Goal: Navigation & Orientation: Find specific page/section

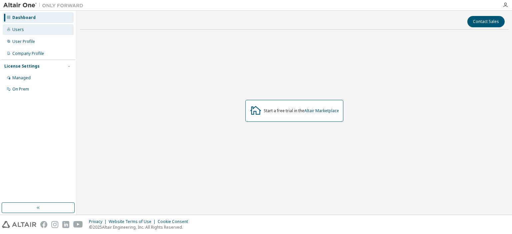
click at [18, 33] on div "Users" at bounding box center [38, 29] width 71 height 11
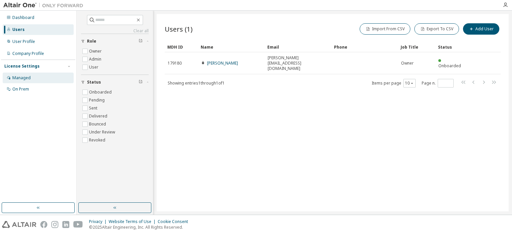
click at [20, 75] on div "Managed" at bounding box center [38, 78] width 71 height 11
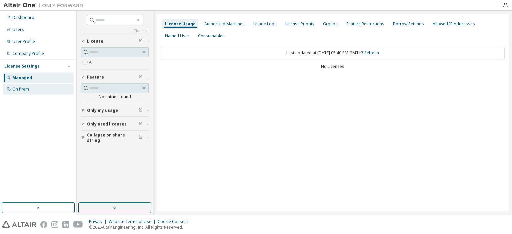
click at [26, 90] on div "On Prem" at bounding box center [20, 89] width 17 height 5
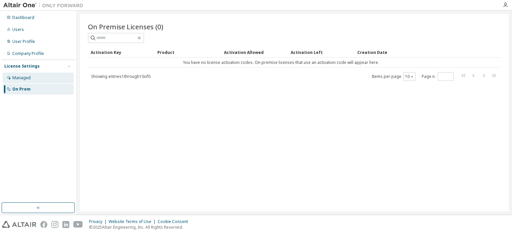
click at [37, 73] on div "Managed" at bounding box center [38, 78] width 71 height 11
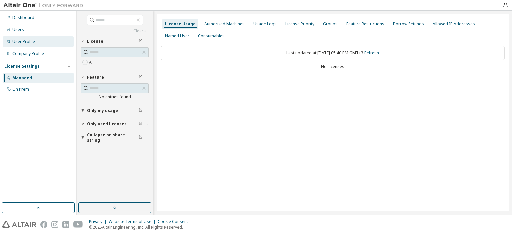
click at [23, 39] on div "User Profile" at bounding box center [38, 41] width 71 height 11
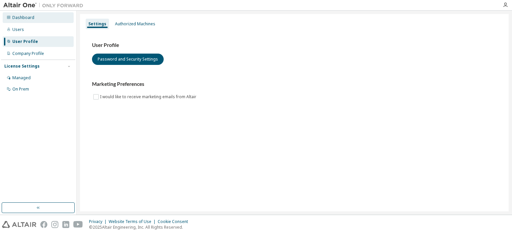
click at [28, 14] on div "Dashboard" at bounding box center [38, 17] width 71 height 11
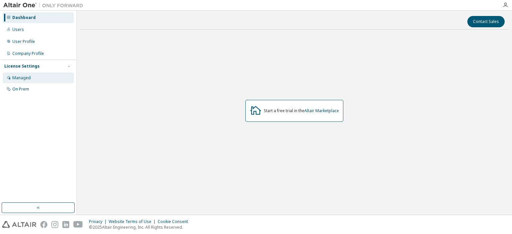
click at [18, 81] on div "Managed" at bounding box center [38, 78] width 71 height 11
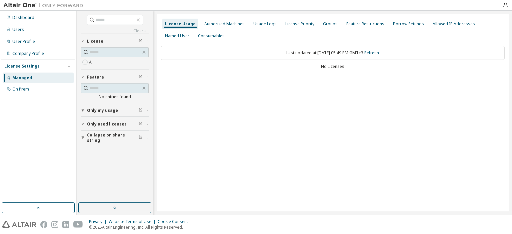
click at [102, 110] on span "Only my usage" at bounding box center [102, 110] width 31 height 5
click at [113, 144] on span "Only used licenses" at bounding box center [107, 143] width 40 height 5
click at [141, 112] on span "button" at bounding box center [141, 110] width 4 height 5
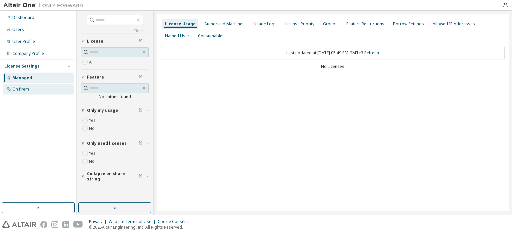
click at [28, 92] on div "On Prem" at bounding box center [20, 89] width 17 height 5
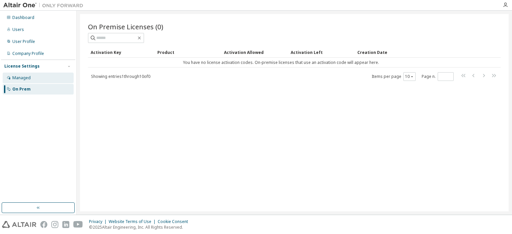
click at [22, 77] on div "Managed" at bounding box center [21, 77] width 18 height 5
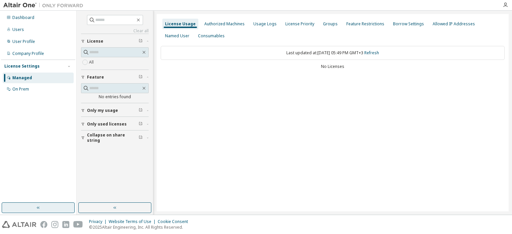
click at [41, 210] on button "button" at bounding box center [38, 208] width 73 height 11
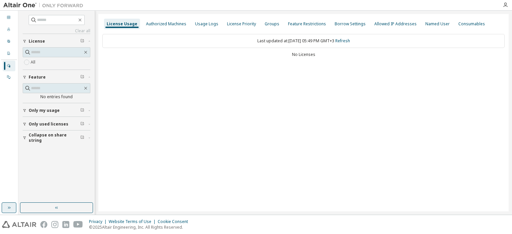
click at [41, 210] on button "button" at bounding box center [56, 208] width 73 height 11
